Goal: Information Seeking & Learning: Learn about a topic

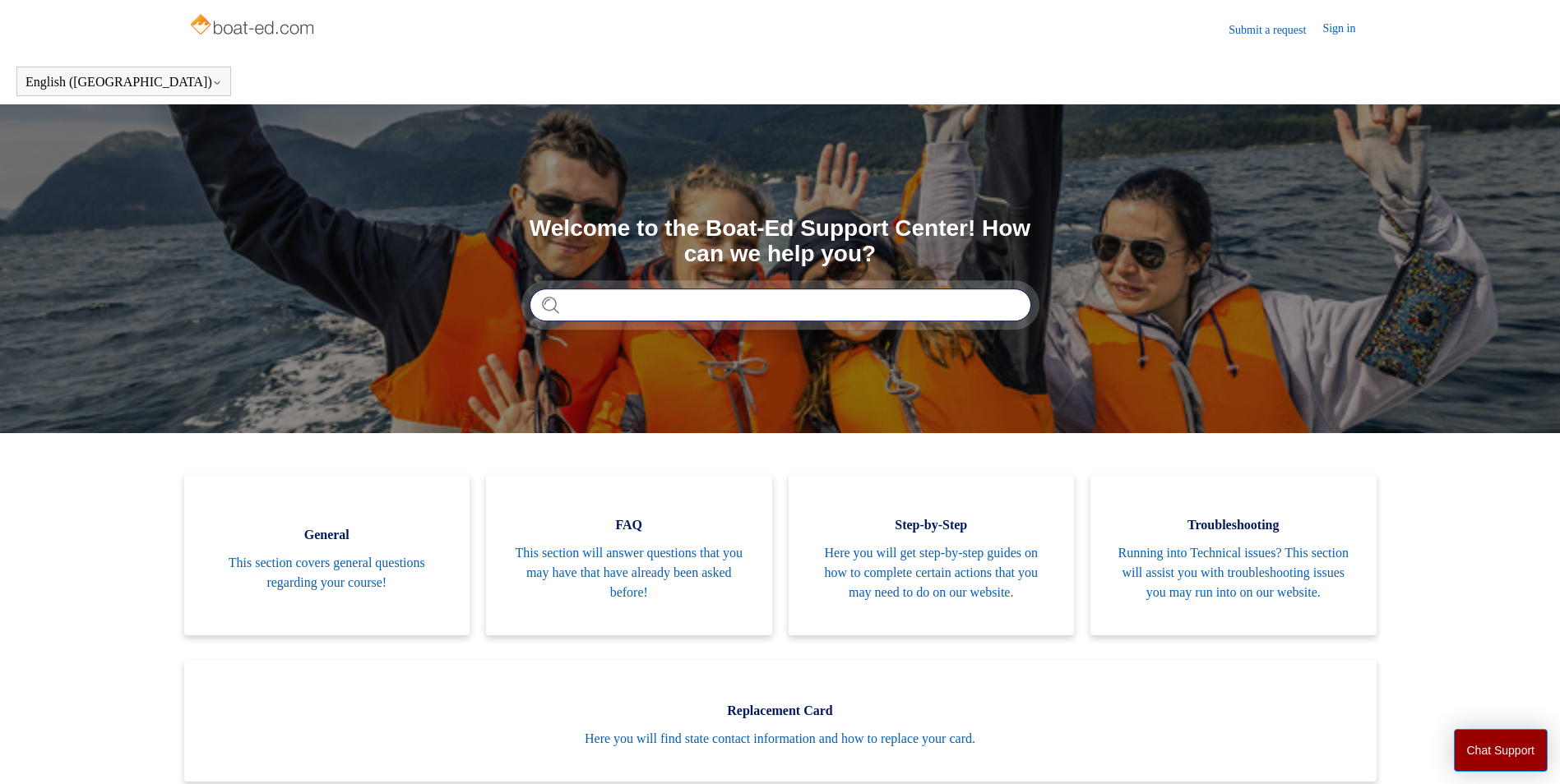
click at [679, 311] on input "Search" at bounding box center [780, 305] width 502 height 33
type input "********"
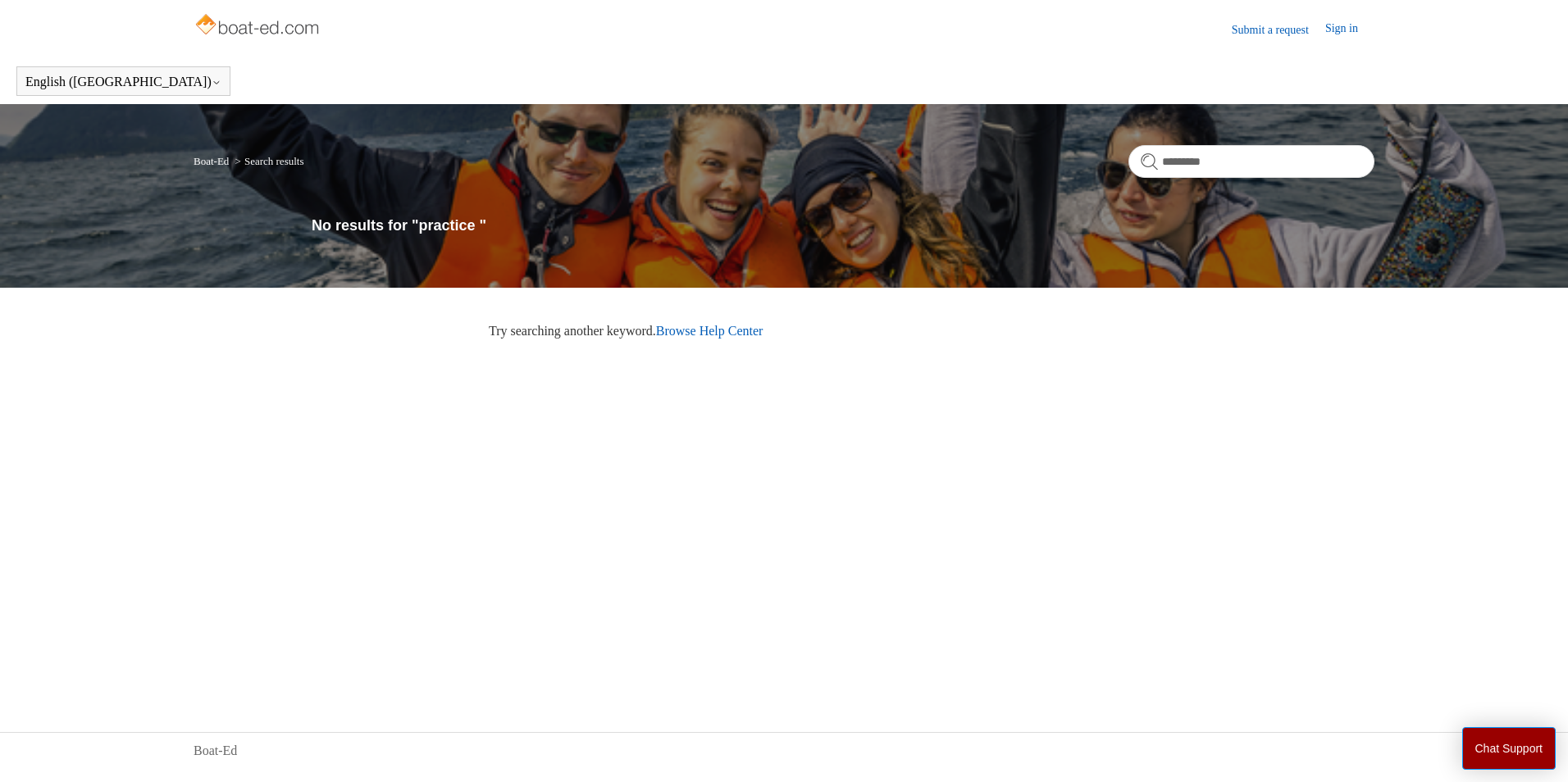
click at [683, 325] on link "Browse Help Center" at bounding box center [709, 330] width 107 height 14
